Goal: Navigation & Orientation: Find specific page/section

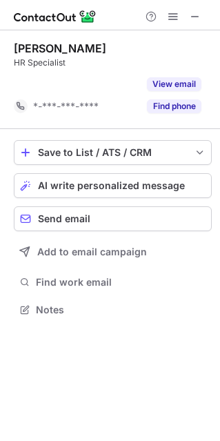
scroll to position [278, 220]
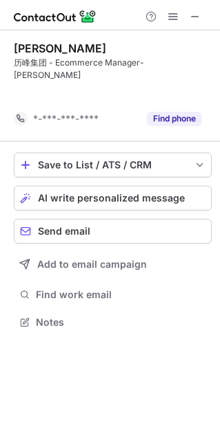
scroll to position [278, 220]
